Goal: Check status: Check status

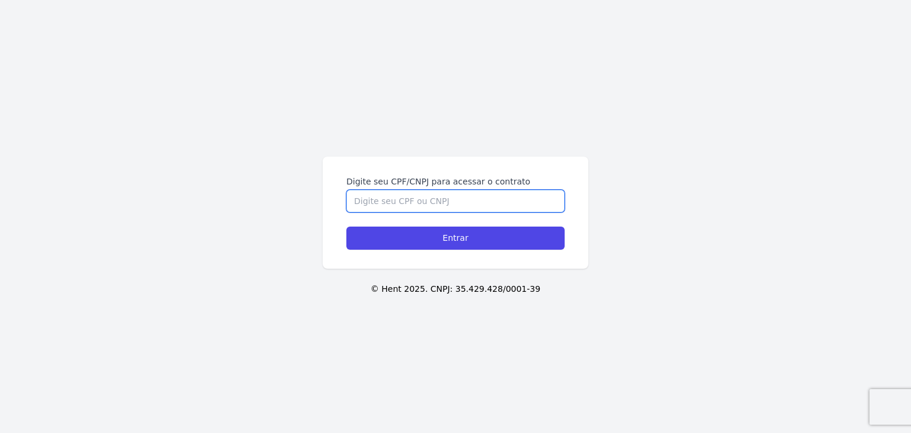
click at [434, 195] on input "Digite seu CPF/CNPJ para acessar o contrato" at bounding box center [455, 201] width 218 height 23
paste input "375.780.588-78"
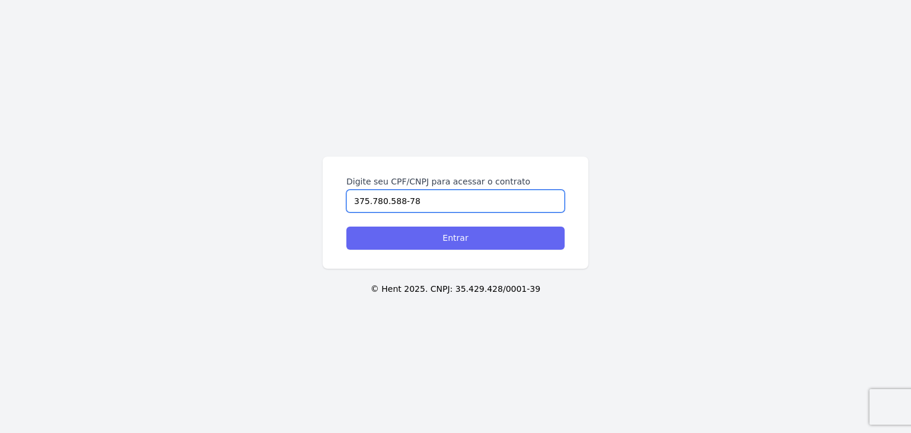
type input "375.780.588-78"
click at [456, 235] on input "Entrar" at bounding box center [455, 238] width 218 height 23
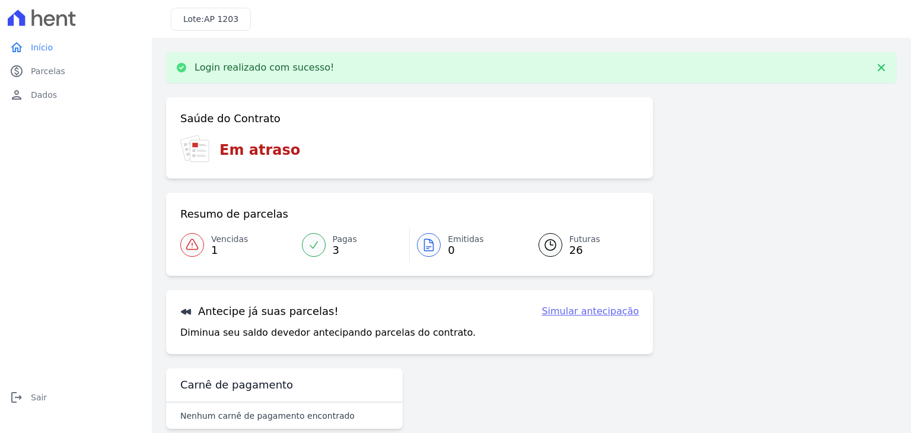
click at [341, 244] on span "Pagas" at bounding box center [345, 239] width 24 height 12
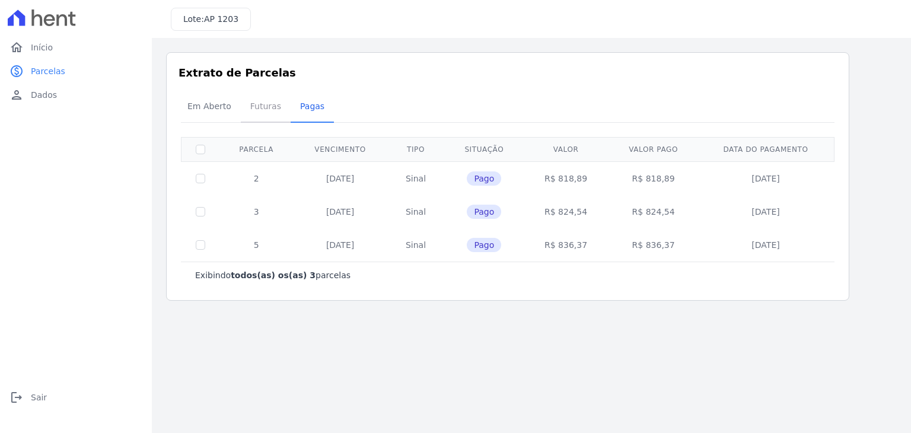
click at [252, 105] on span "Futuras" at bounding box center [265, 106] width 45 height 24
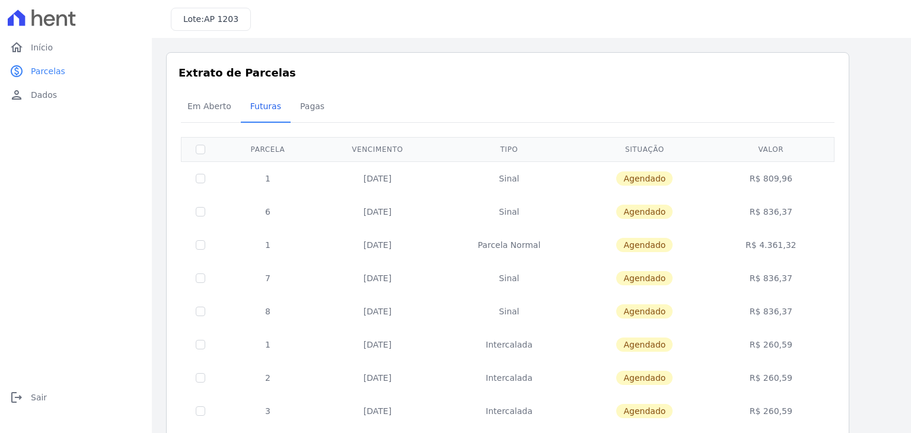
click at [211, 101] on span "Em Aberto" at bounding box center [209, 106] width 58 height 24
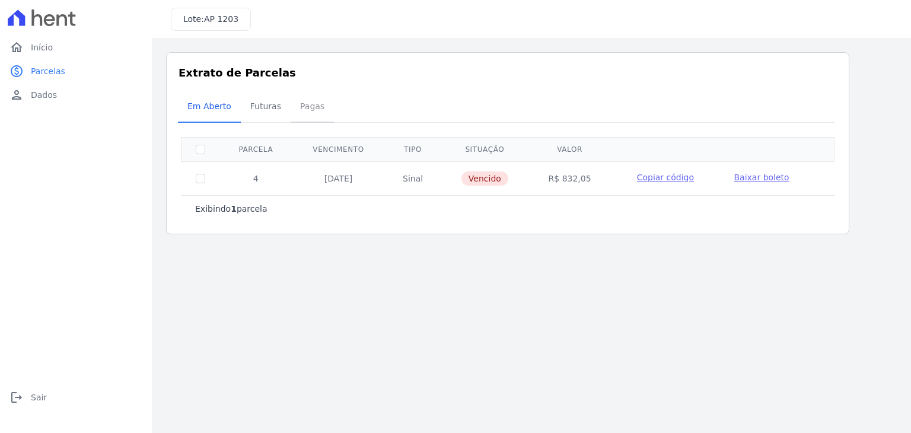
click at [293, 103] on span "Pagas" at bounding box center [312, 106] width 39 height 24
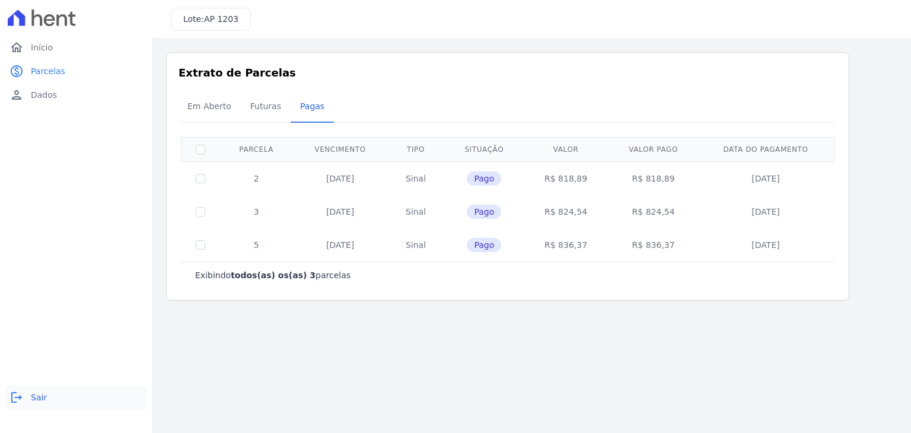
click at [14, 397] on icon "logout" at bounding box center [16, 397] width 14 height 14
